Goal: Navigation & Orientation: Find specific page/section

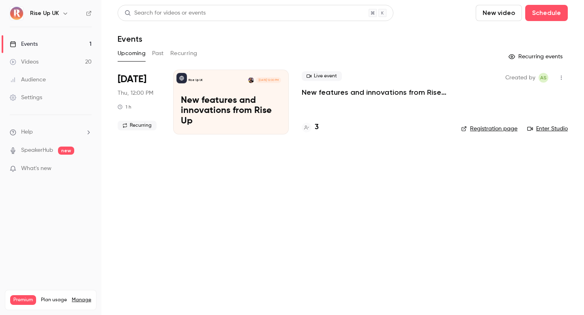
click at [58, 11] on h6 "Rise Up UK" at bounding box center [44, 13] width 29 height 8
click at [66, 12] on icon "button" at bounding box center [65, 13] width 6 height 6
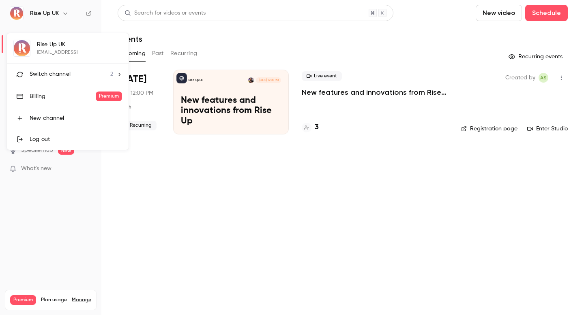
click at [65, 77] on span "Switch channel" at bounding box center [50, 74] width 41 height 9
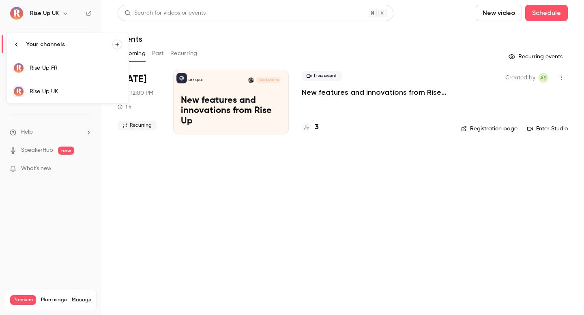
click at [64, 69] on div "Rise Up FR" at bounding box center [76, 68] width 92 height 8
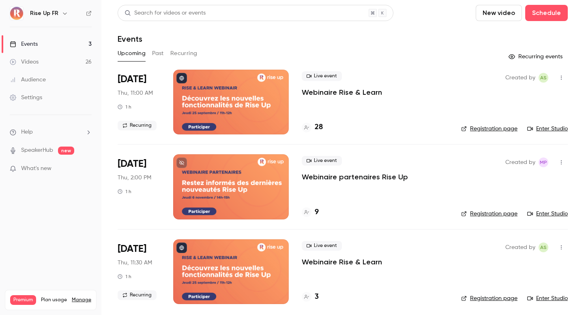
click at [156, 51] on button "Past" at bounding box center [158, 53] width 12 height 13
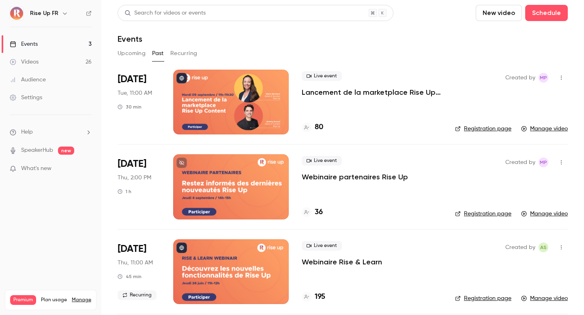
click at [241, 111] on div at bounding box center [230, 102] width 115 height 65
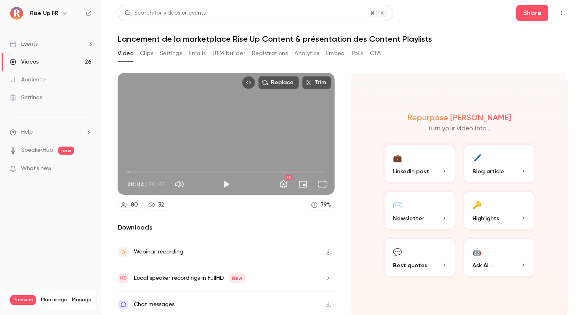
click at [196, 52] on button "Emails" at bounding box center [196, 53] width 17 height 13
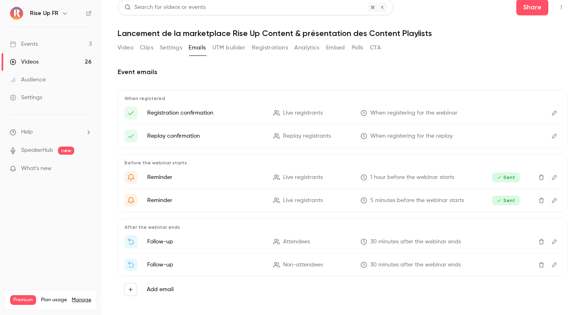
scroll to position [9, 0]
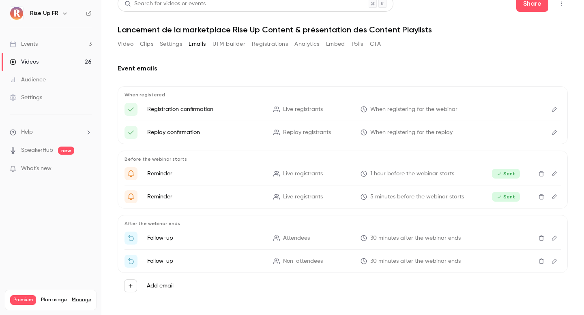
click at [551, 235] on icon "Edit" at bounding box center [554, 238] width 6 height 6
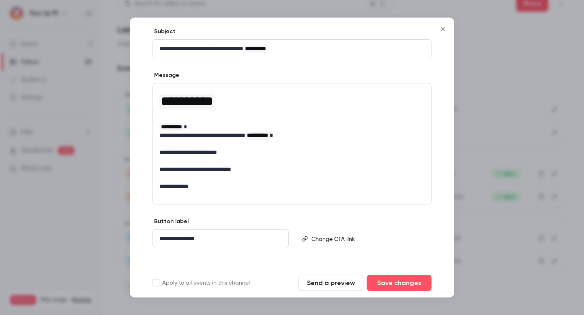
scroll to position [0, 0]
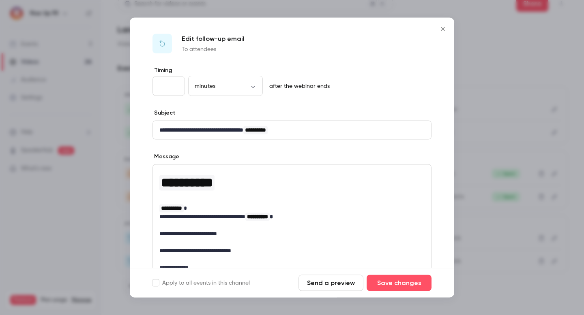
click at [440, 29] on icon "Close" at bounding box center [443, 29] width 10 height 6
